Goal: Check status: Check status

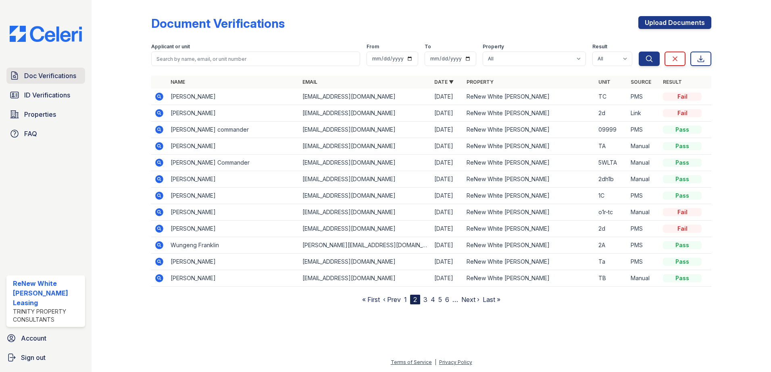
click at [53, 79] on span "Doc Verifications" at bounding box center [50, 76] width 52 height 10
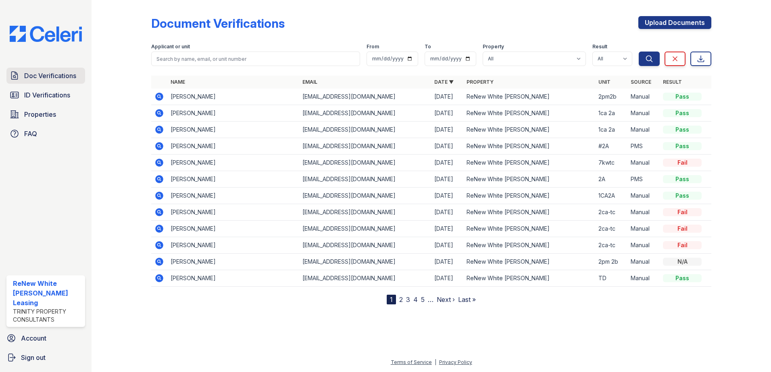
click at [34, 78] on span "Doc Verifications" at bounding box center [50, 76] width 52 height 10
click at [54, 74] on span "Doc Verifications" at bounding box center [50, 76] width 52 height 10
click at [158, 98] on icon at bounding box center [159, 97] width 8 height 8
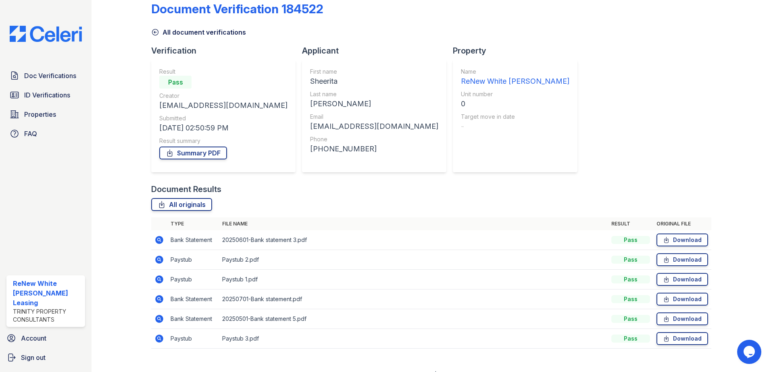
scroll to position [27, 0]
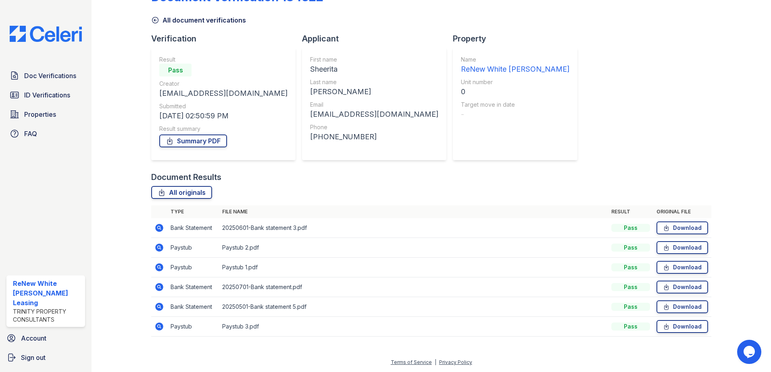
click at [159, 268] on icon at bounding box center [159, 268] width 10 height 10
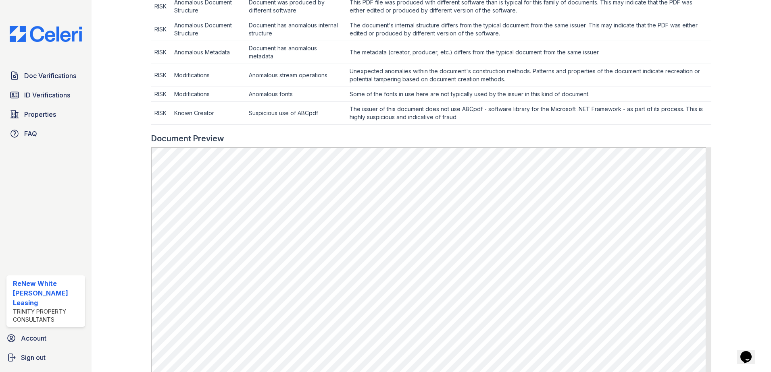
scroll to position [322, 0]
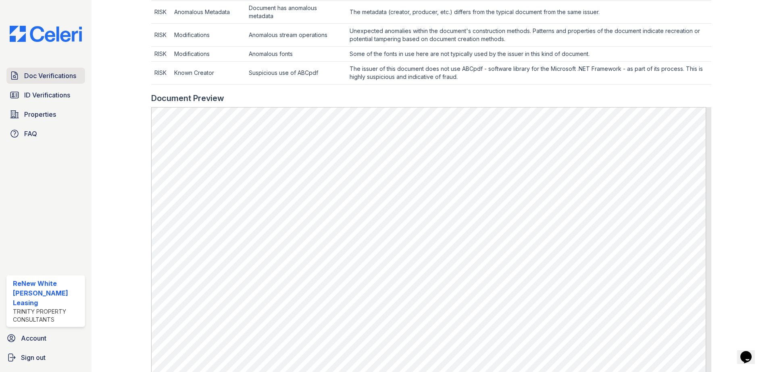
click at [55, 74] on span "Doc Verifications" at bounding box center [50, 76] width 52 height 10
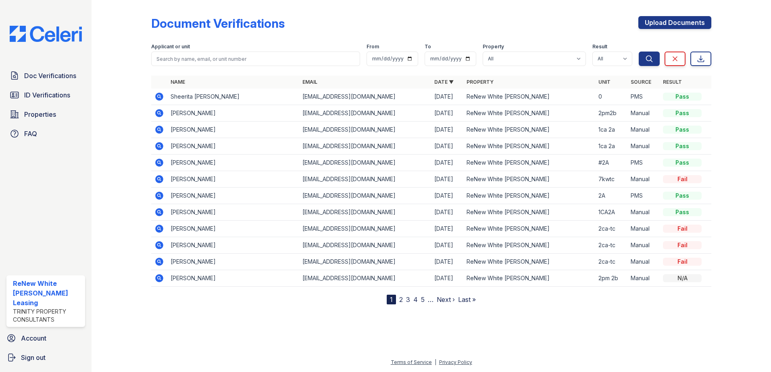
click at [161, 95] on icon at bounding box center [159, 97] width 8 height 8
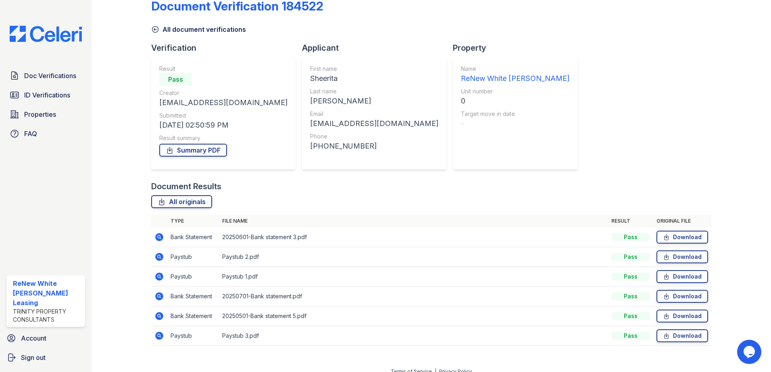
scroll to position [27, 0]
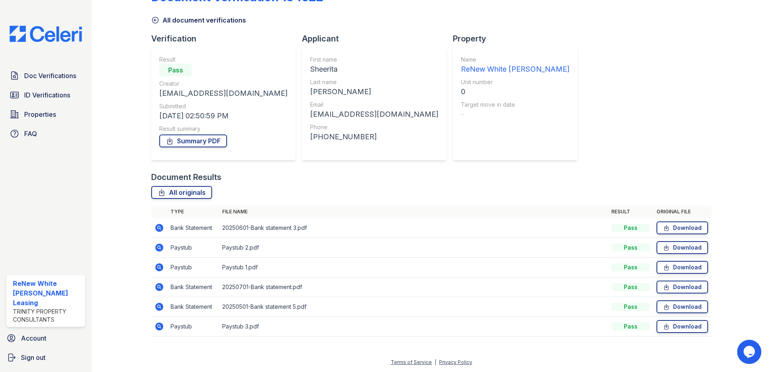
click at [158, 250] on icon at bounding box center [159, 248] width 8 height 8
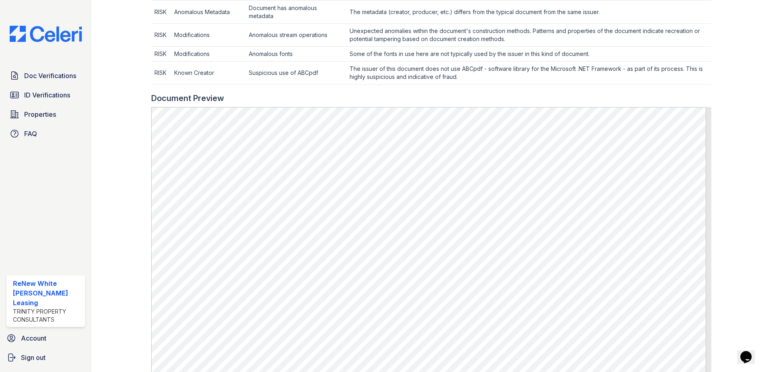
scroll to position [403, 0]
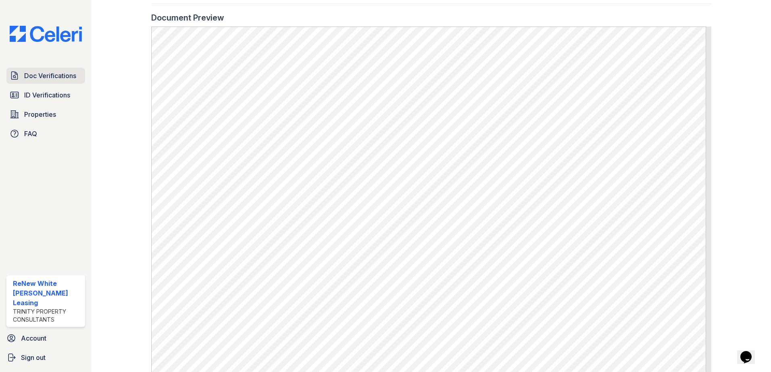
click at [79, 75] on link "Doc Verifications" at bounding box center [45, 76] width 79 height 16
